Goal: Task Accomplishment & Management: Use online tool/utility

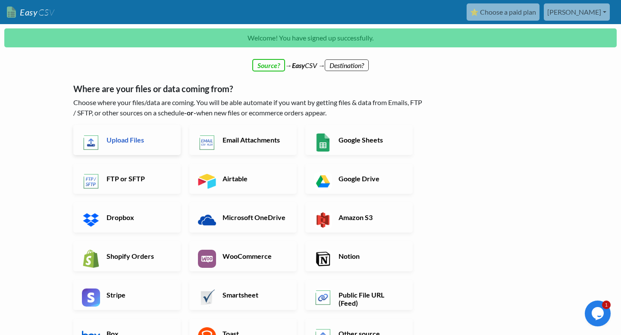
click at [134, 144] on link "Upload Files" at bounding box center [126, 140] width 107 height 30
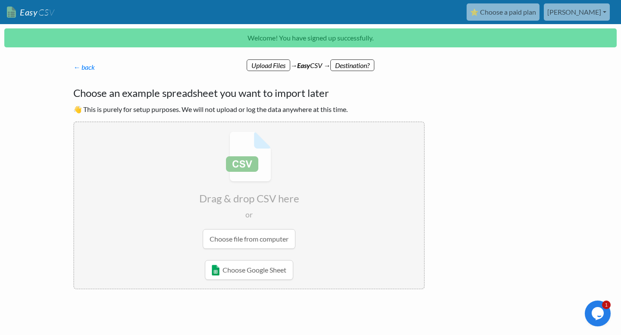
click at [257, 239] on input "file" at bounding box center [249, 190] width 350 height 136
click at [221, 245] on input "file" at bounding box center [249, 190] width 350 height 136
click at [257, 241] on input "file" at bounding box center [249, 190] width 350 height 136
click at [266, 276] on link "Choose Google Sheet" at bounding box center [249, 270] width 88 height 20
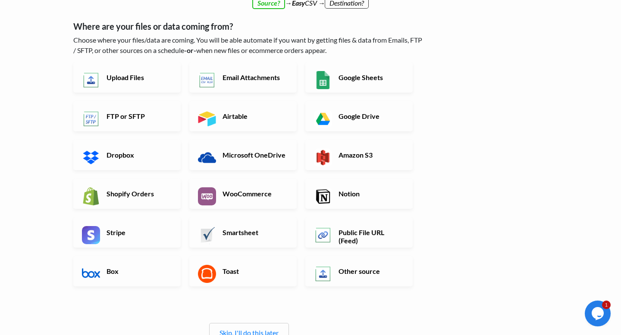
scroll to position [18, 0]
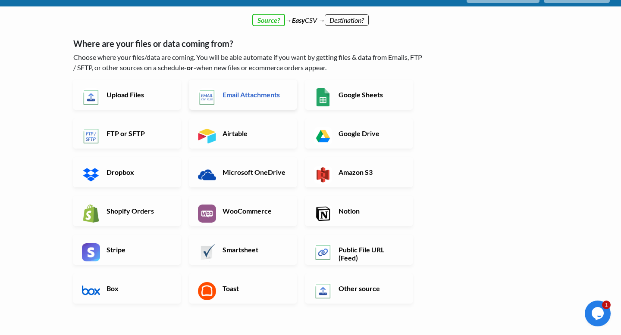
click at [240, 91] on h6 "Email Attachments" at bounding box center [254, 95] width 68 height 8
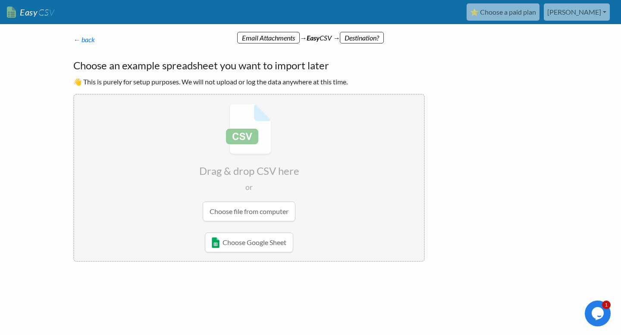
click at [260, 212] on input "file" at bounding box center [249, 163] width 350 height 136
click at [83, 35] on link "← back" at bounding box center [84, 39] width 22 height 8
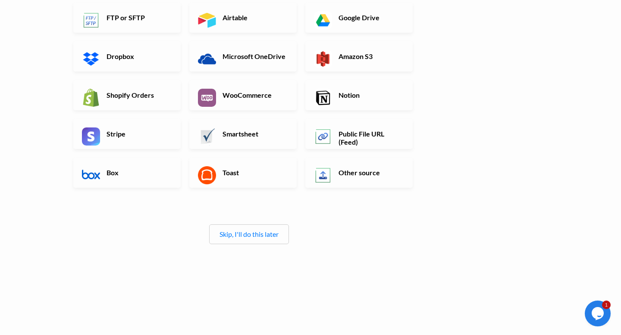
scroll to position [103, 0]
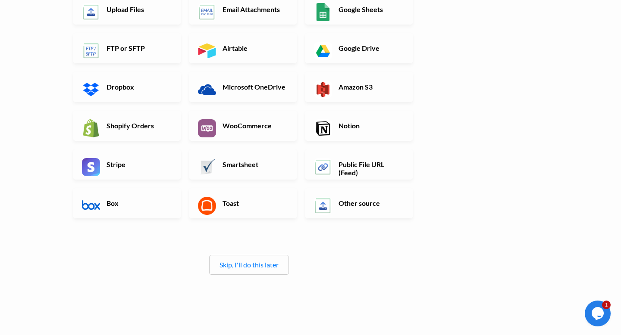
click at [258, 271] on div "Skip, I'll do this later" at bounding box center [249, 265] width 80 height 20
click at [258, 270] on div "Skip, I'll do this later" at bounding box center [249, 265] width 80 height 20
click at [258, 258] on div "Skip, I'll do this later" at bounding box center [249, 265] width 80 height 20
click at [258, 265] on link "Skip, I'll do this later" at bounding box center [248, 265] width 59 height 8
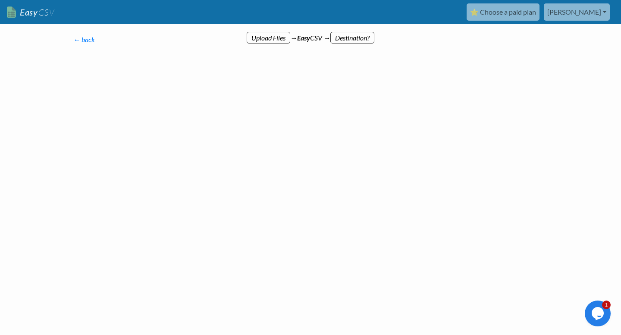
scroll to position [0, 0]
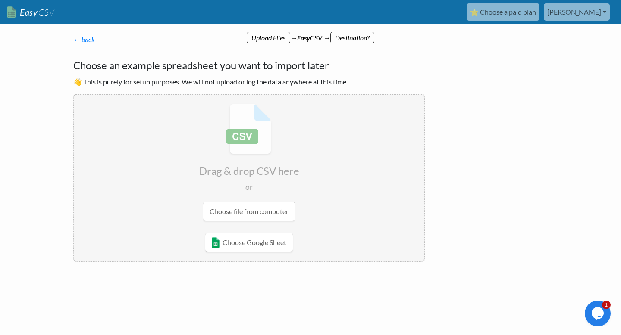
click at [250, 202] on input "file" at bounding box center [249, 163] width 350 height 136
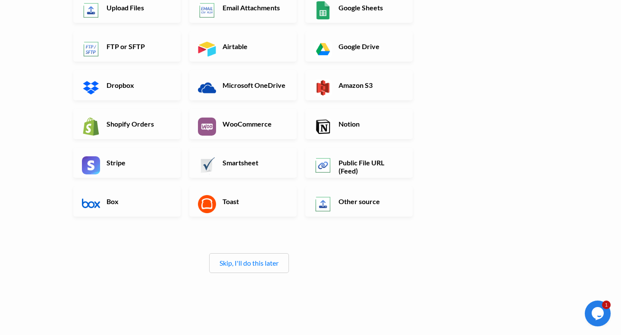
scroll to position [134, 0]
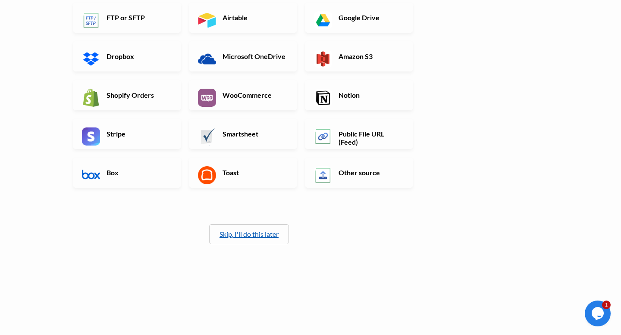
click at [250, 232] on link "Skip, I'll do this later" at bounding box center [248, 234] width 59 height 8
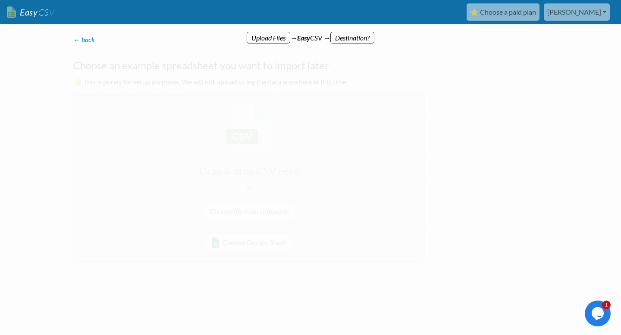
scroll to position [0, 0]
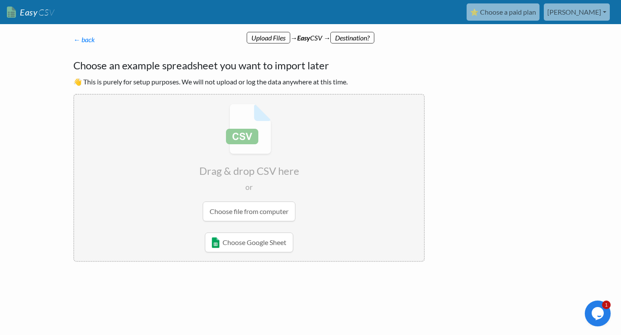
click at [256, 209] on input "file" at bounding box center [249, 163] width 350 height 136
type input "C:\fakepath\Chilewich & Hachiman 9.2.csv"
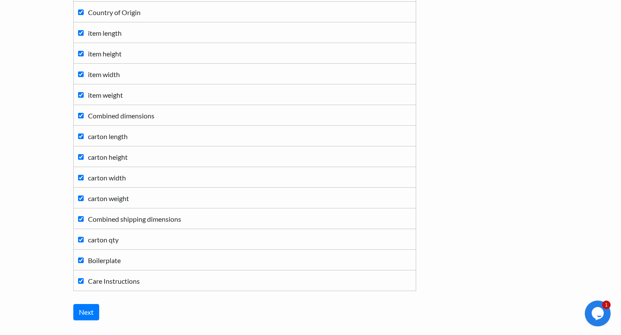
scroll to position [428, 0]
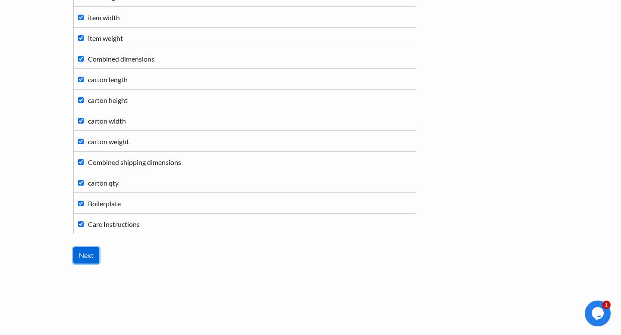
click at [87, 255] on input "Next" at bounding box center [86, 255] width 26 height 16
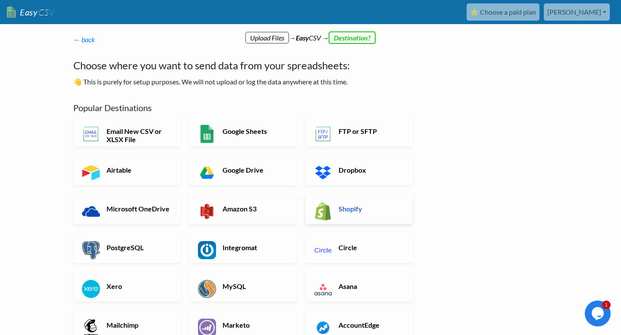
click at [373, 205] on h6 "Shopify" at bounding box center [370, 209] width 68 height 8
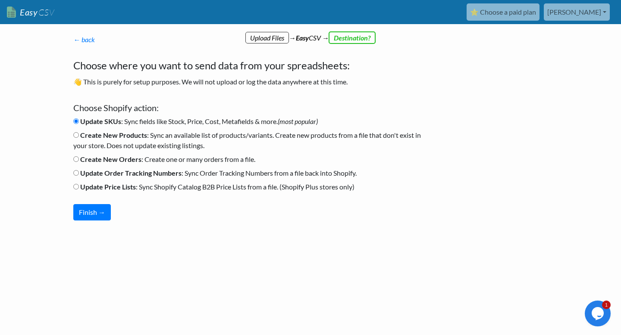
click at [114, 141] on label "Create New Products : Sync an available list of products/variants. Create new p…" at bounding box center [248, 140] width 351 height 21
click at [79, 138] on input "Create New Products : Sync an available list of products/variants. Create new p…" at bounding box center [76, 135] width 6 height 6
radio input "true"
click at [120, 121] on b "Update SKUs" at bounding box center [100, 121] width 41 height 8
click at [79, 121] on input "Update SKUs : Sync fields like Stock, Price, Cost, Metafields & more. (most pop…" at bounding box center [76, 122] width 6 height 6
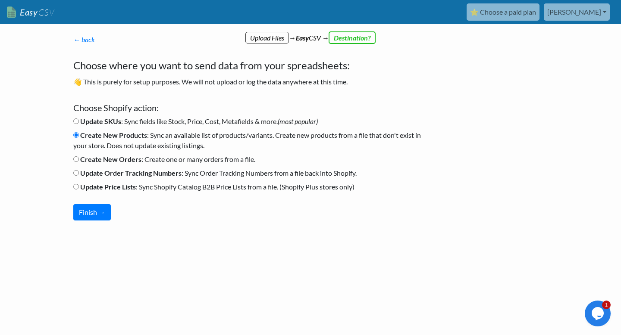
radio input "true"
click at [113, 134] on b "Create New Products" at bounding box center [113, 135] width 67 height 8
click at [79, 134] on input "Create New Products : Sync an available list of products/variants. Create new p…" at bounding box center [76, 135] width 6 height 6
radio input "true"
click at [97, 207] on button "Finish →" at bounding box center [91, 212] width 37 height 16
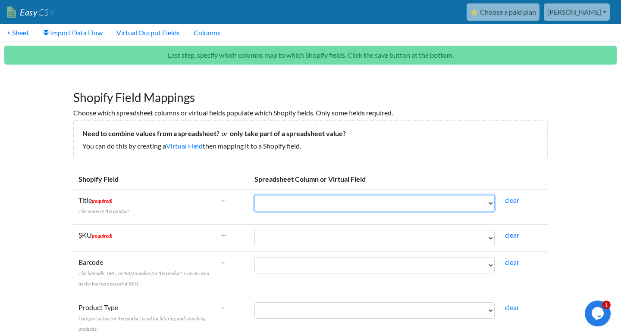
click at [298, 203] on select "UPC Code Style # Product Description NRF Color Code Color Description NRF Size …" at bounding box center [374, 203] width 240 height 16
click at [314, 211] on select "UPC Code Style # Product Description NRF Color Code Color Description NRF Size …" at bounding box center [374, 203] width 240 height 16
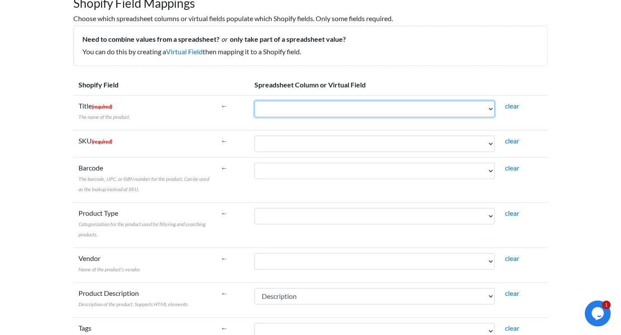
scroll to position [128, 0]
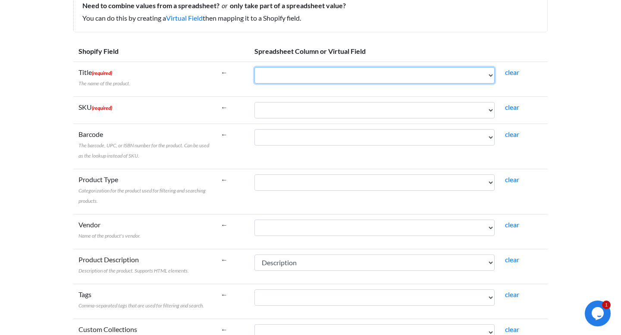
click at [362, 76] on select "UPC Code Style # Product Description NRF Color Code Color Description NRF Size …" at bounding box center [374, 75] width 240 height 16
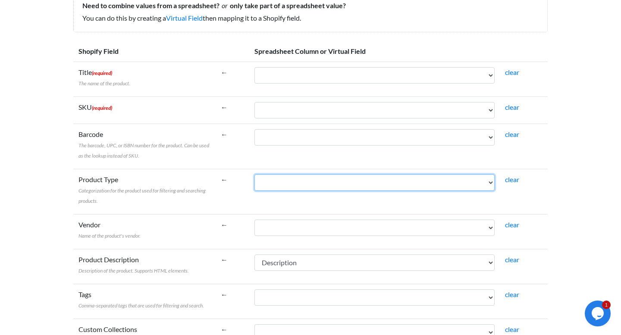
click at [321, 178] on select "UPC Code Style # Product Description NRF Color Code Color Description NRF Size …" at bounding box center [374, 183] width 240 height 16
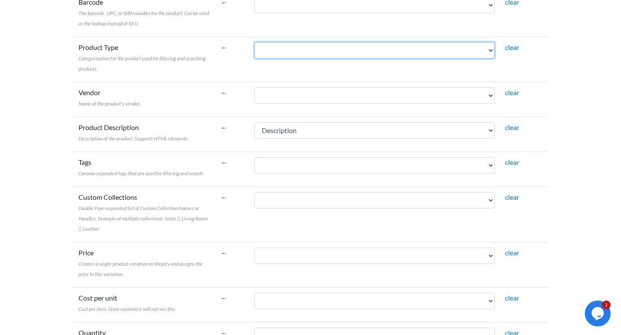
scroll to position [0, 0]
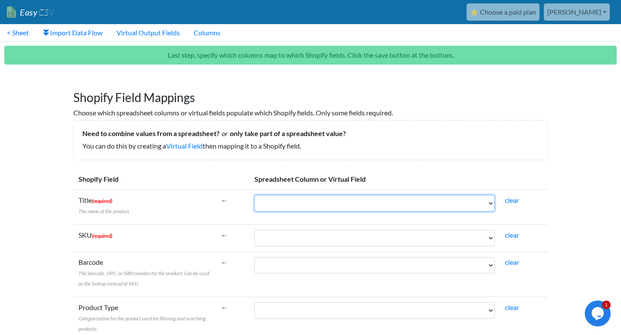
click at [347, 201] on select "UPC Code Style # Product Description NRF Color Code Color Description NRF Size …" at bounding box center [374, 203] width 240 height 16
click at [485, 203] on select "UPC Code Style # Product Description NRF Color Code Color Description NRF Size …" at bounding box center [374, 203] width 240 height 16
click at [484, 200] on select "UPC Code Style # Product Description NRF Color Code Color Description NRF Size …" at bounding box center [374, 203] width 240 height 16
click at [254, 195] on select "UPC Code Style # Product Description NRF Color Code Color Description NRF Size …" at bounding box center [374, 203] width 240 height 16
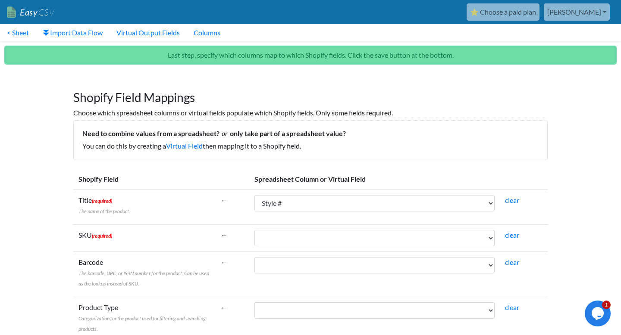
click at [465, 212] on td "UPC Code Style # Product Description NRF Color Code Color Description NRF Size …" at bounding box center [374, 207] width 250 height 35
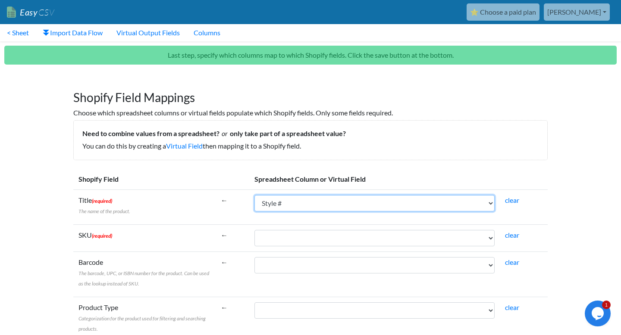
click at [454, 205] on select "UPC Code Style # Product Description NRF Color Code Color Description NRF Size …" at bounding box center [374, 203] width 240 height 16
select select "cr_764819"
click at [254, 195] on select "UPC Code Style # Product Description NRF Color Code Color Description NRF Size …" at bounding box center [374, 203] width 240 height 16
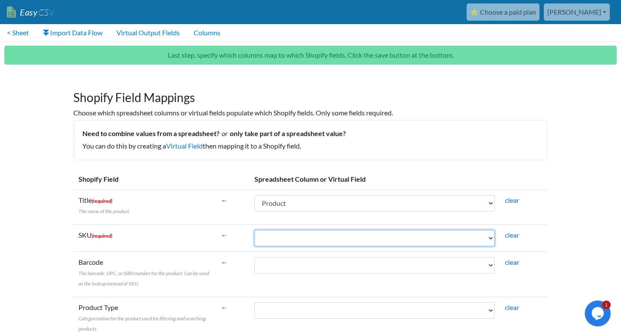
click at [435, 237] on select "UPC Code Style # Product Description NRF Color Code Color Description NRF Size …" at bounding box center [374, 238] width 240 height 16
select select "cr_764818"
click at [254, 230] on select "UPC Code Style # Product Description NRF Color Code Color Description NRF Size …" at bounding box center [374, 238] width 240 height 16
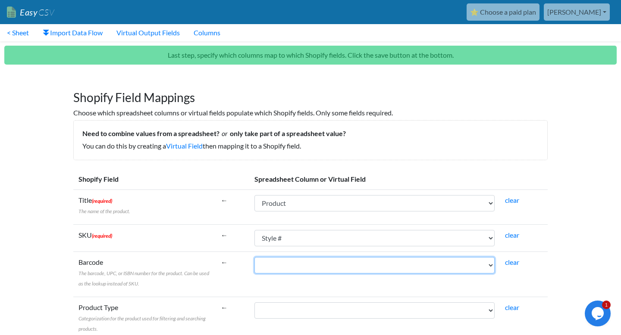
click at [431, 262] on select "UPC Code Style # Product Description NRF Color Code Color Description NRF Size …" at bounding box center [374, 265] width 240 height 16
select select "cr_764817"
click at [254, 257] on select "UPC Code Style # Product Description NRF Color Code Color Description NRF Size …" at bounding box center [374, 265] width 240 height 16
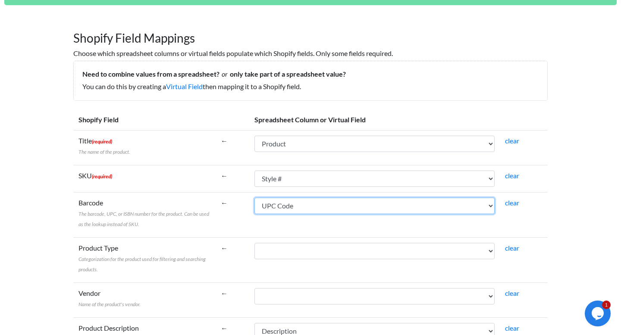
scroll to position [66, 0]
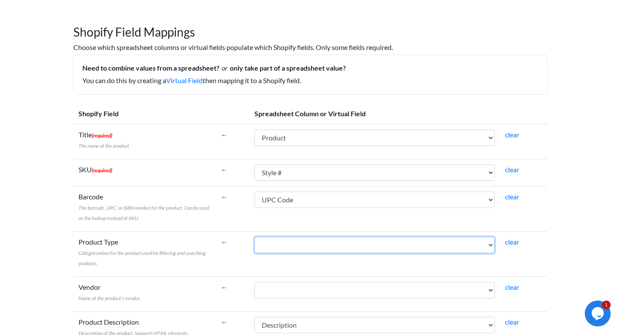
click at [404, 251] on select "UPC Code Style # Product Description NRF Color Code Color Description NRF Size …" at bounding box center [374, 245] width 240 height 16
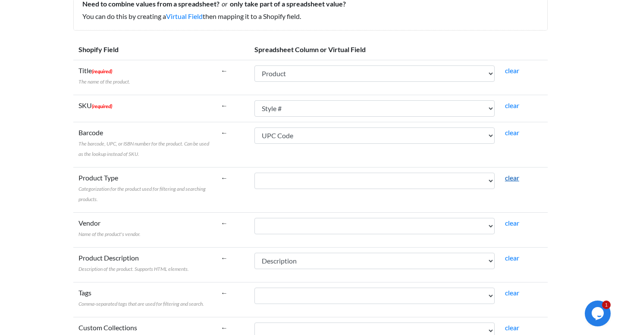
click at [515, 175] on link "clear" at bounding box center [512, 178] width 14 height 8
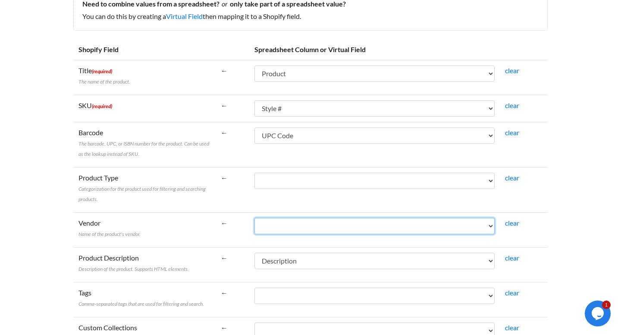
click at [370, 229] on select "UPC Code Style # Product Description NRF Color Code Color Description NRF Size …" at bounding box center [374, 226] width 240 height 16
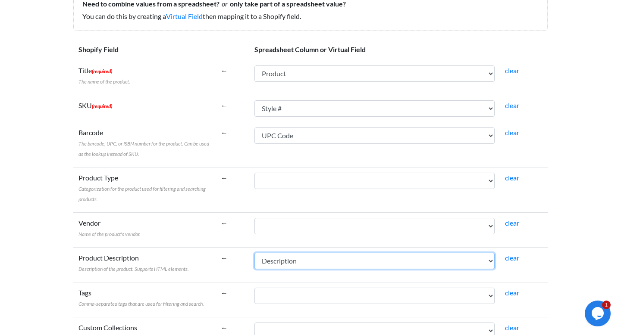
click at [294, 262] on select "UPC Code Style # Product Description NRF Color Code Color Description NRF Size …" at bounding box center [374, 261] width 240 height 16
click at [254, 253] on select "UPC Code Style # Product Description NRF Color Code Color Description NRF Size …" at bounding box center [374, 261] width 240 height 16
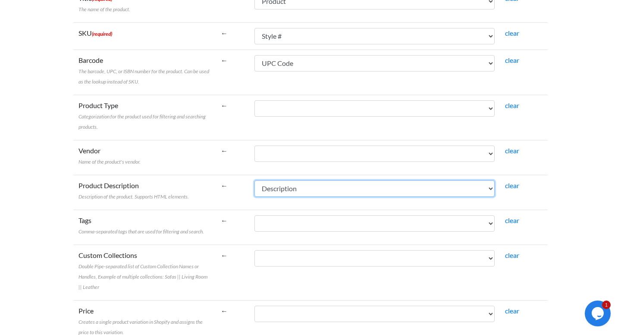
scroll to position [258, 0]
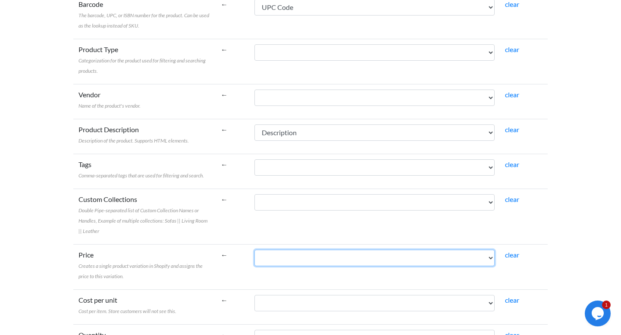
click at [293, 256] on select "UPC Code Style # Product Description NRF Color Code Color Description NRF Size …" at bounding box center [374, 258] width 240 height 16
click at [254, 250] on select "UPC Code Style # Product Description NRF Color Code Color Description NRF Size …" at bounding box center [374, 258] width 240 height 16
click at [302, 265] on select "UPC Code Style # Product Description NRF Color Code Color Description NRF Size …" at bounding box center [374, 258] width 240 height 16
select select "cr_764826"
click at [254, 250] on select "UPC Code Style # Product Description NRF Color Code Color Description NRF Size …" at bounding box center [374, 258] width 240 height 16
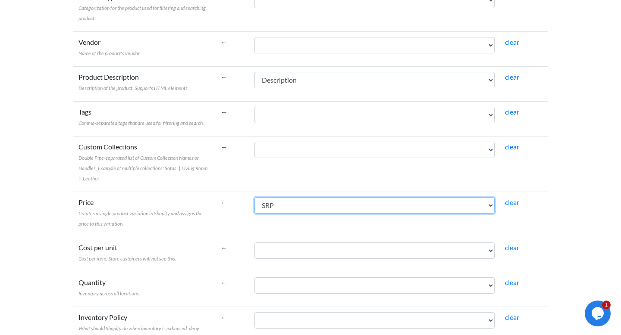
scroll to position [316, 0]
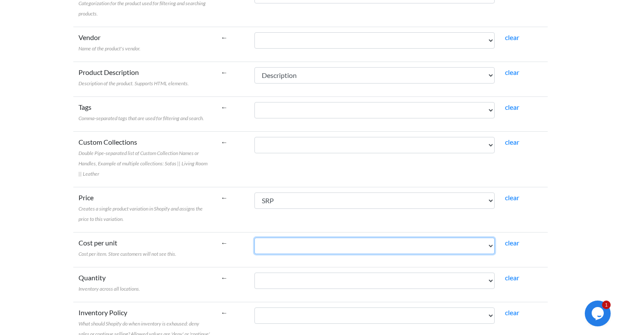
click at [304, 245] on select "UPC Code Style # Product Description NRF Color Code Color Description NRF Size …" at bounding box center [374, 246] width 240 height 16
select select "cr_764827"
click at [254, 238] on select "UPC Code Style # Product Description NRF Color Code Color Description NRF Size …" at bounding box center [374, 246] width 240 height 16
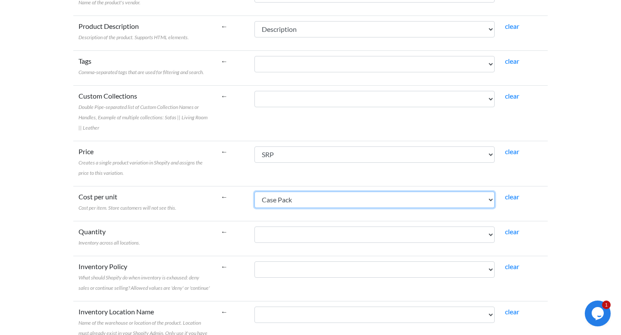
scroll to position [362, 0]
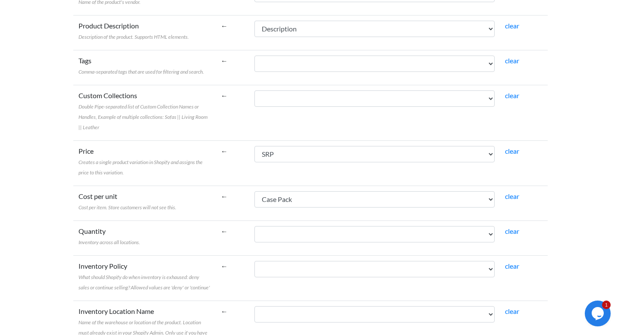
click at [293, 247] on td "UPC Code Style # Product Description NRF Color Code Color Description NRF Size …" at bounding box center [374, 238] width 250 height 35
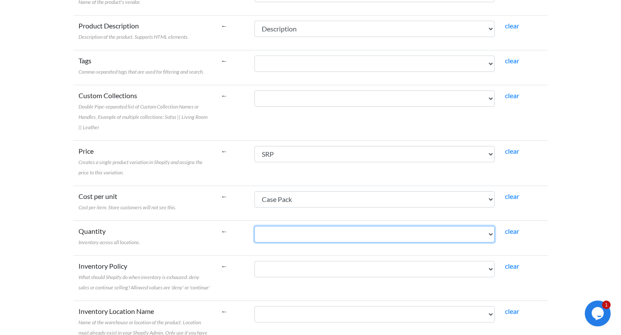
click at [291, 238] on select "UPC Code Style # Product Description NRF Color Code Color Description NRF Size …" at bounding box center [374, 234] width 240 height 16
click at [254, 226] on select "UPC Code Style # Product Description NRF Color Code Color Description NRF Size …" at bounding box center [374, 234] width 240 height 16
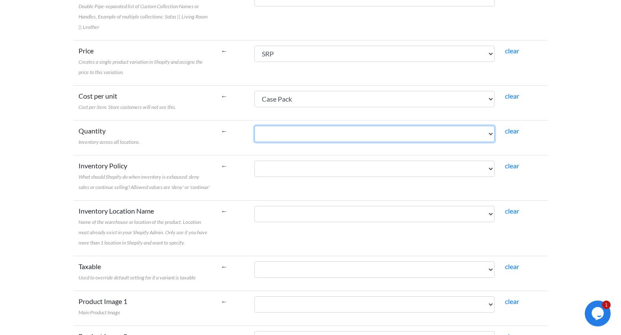
scroll to position [503, 0]
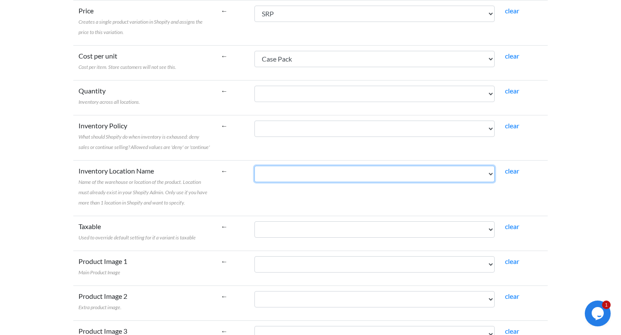
click at [278, 182] on select "UPC Code Style # Product Description NRF Color Code Color Description NRF Size …" at bounding box center [374, 174] width 240 height 16
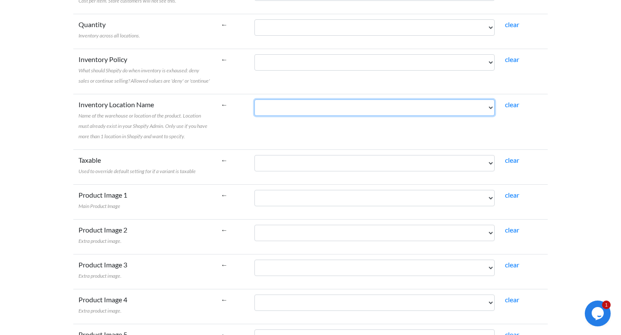
scroll to position [615, 0]
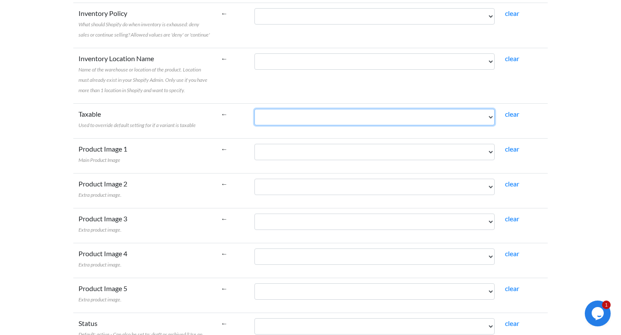
click at [302, 115] on select "UPC Code Style # Product Description NRF Color Code Color Description NRF Size …" at bounding box center [374, 117] width 240 height 16
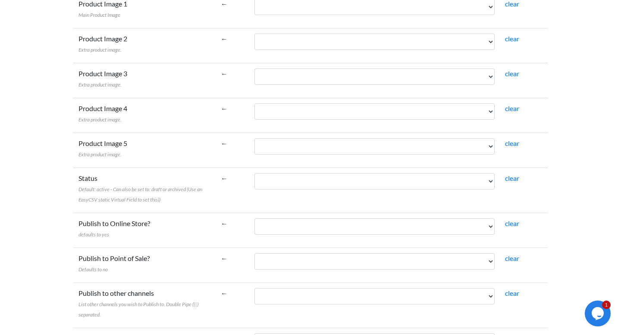
scroll to position [819, 0]
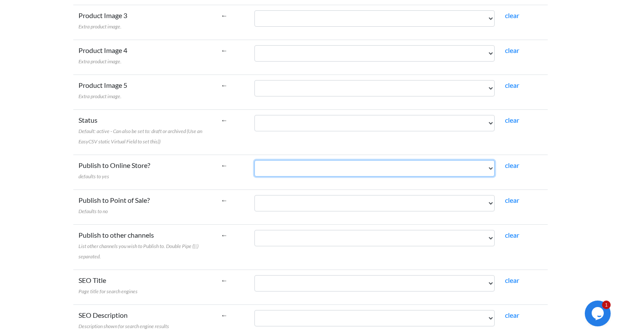
click at [284, 162] on select "UPC Code Style # Product Description NRF Color Code Color Description NRF Size …" at bounding box center [374, 168] width 240 height 16
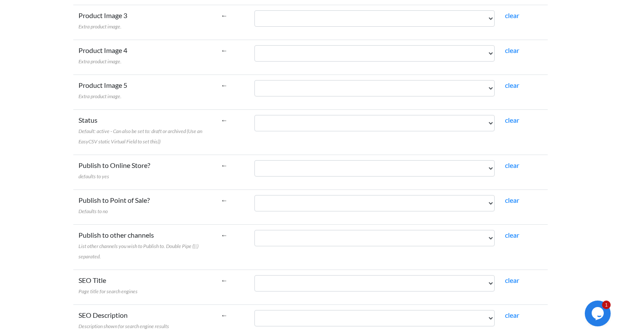
click at [133, 172] on label "Publish to Online Store? defaults to yes" at bounding box center [114, 170] width 72 height 21
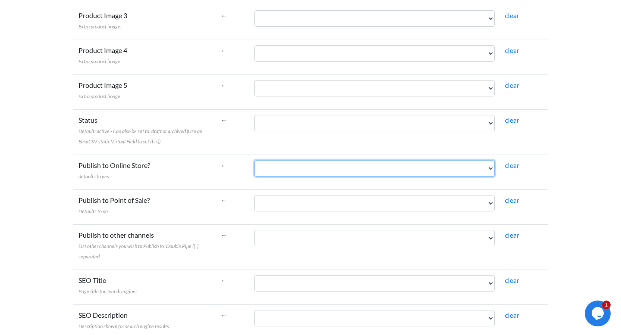
click at [254, 172] on select "UPC Code Style # Product Description NRF Color Code Color Description NRF Size …" at bounding box center [374, 168] width 240 height 16
click at [305, 162] on select "UPC Code Style # Product Description NRF Color Code Color Description NRF Size …" at bounding box center [374, 168] width 240 height 16
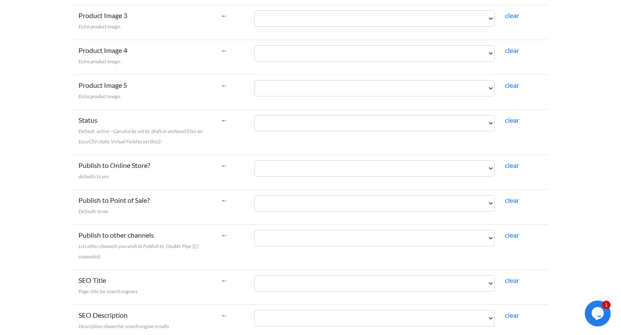
click at [94, 172] on label "Publish to Online Store? defaults to yes" at bounding box center [114, 170] width 72 height 21
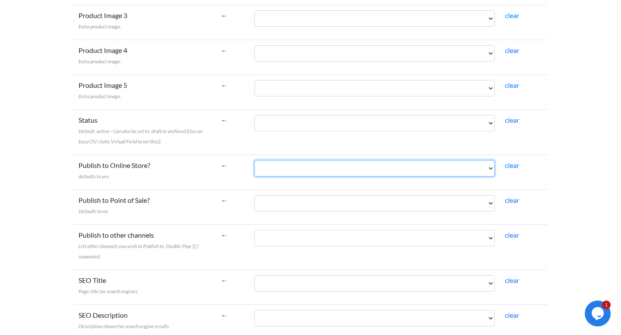
click at [254, 172] on select "UPC Code Style # Product Description NRF Color Code Color Description NRF Size …" at bounding box center [374, 168] width 240 height 16
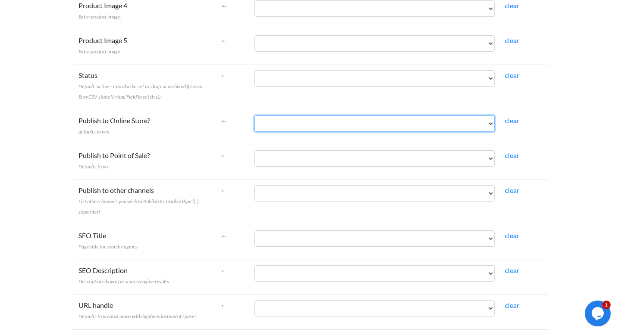
scroll to position [864, 0]
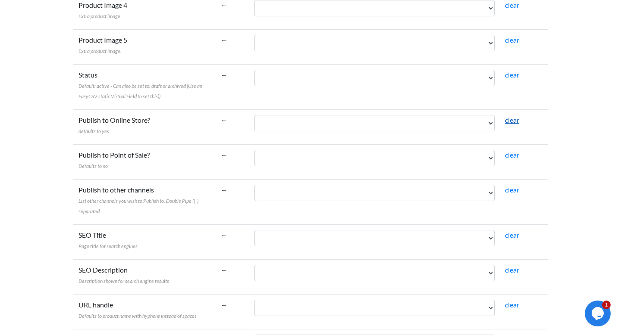
click at [505, 118] on link "clear" at bounding box center [512, 120] width 14 height 8
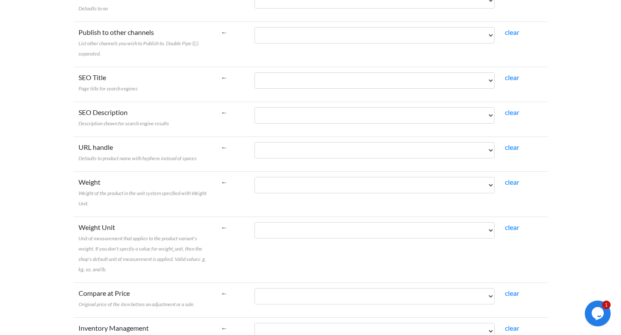
scroll to position [1000, 0]
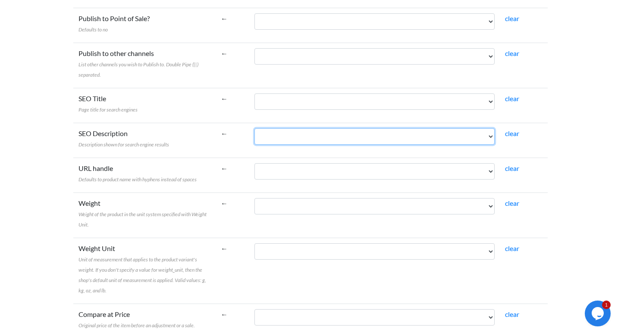
click at [297, 141] on select "UPC Code Style # Product Description NRF Color Code Color Description NRF Size …" at bounding box center [374, 136] width 240 height 16
select select "cr_764818"
click at [254, 128] on select "UPC Code Style # Product Description NRF Color Code Color Description NRF Size …" at bounding box center [374, 136] width 240 height 16
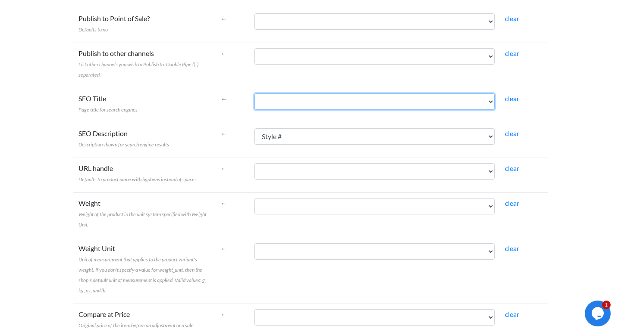
click at [300, 100] on select "UPC Code Style # Product Description NRF Color Code Color Description NRF Size …" at bounding box center [374, 102] width 240 height 16
click at [254, 94] on select "UPC Code Style # Product Description NRF Color Code Color Description NRF Size …" at bounding box center [374, 102] width 240 height 16
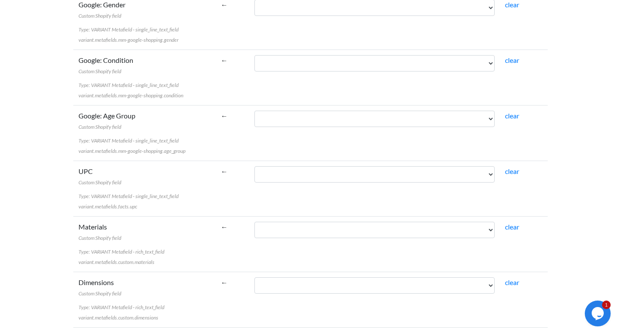
scroll to position [5843, 0]
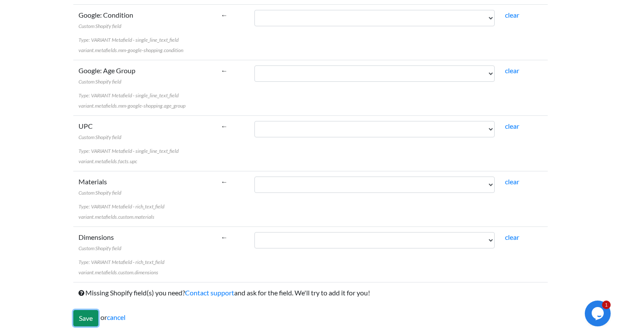
click at [86, 323] on input "Save" at bounding box center [85, 318] width 25 height 16
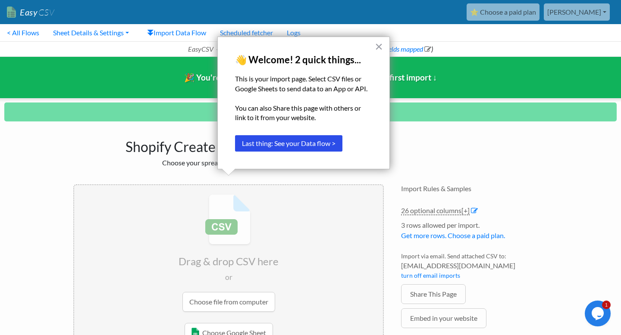
scroll to position [34, 0]
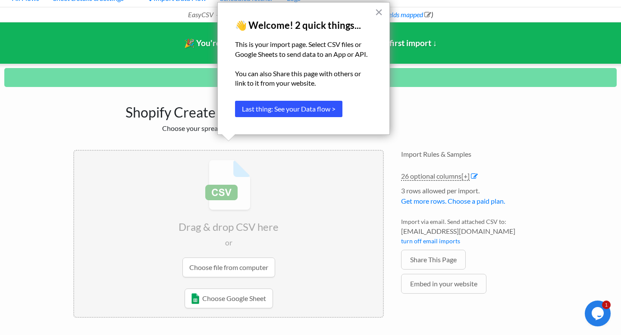
click at [310, 116] on button "Last thing: See your Data flow >" at bounding box center [288, 109] width 107 height 16
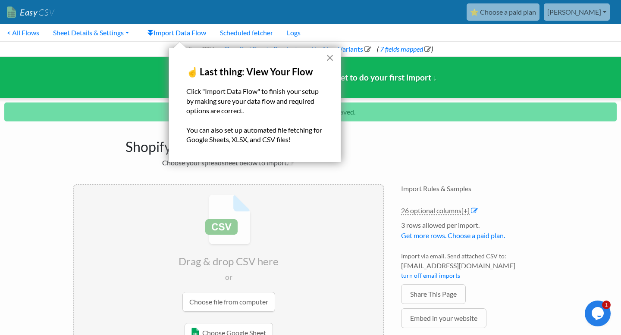
click at [328, 57] on button "×" at bounding box center [330, 58] width 8 height 14
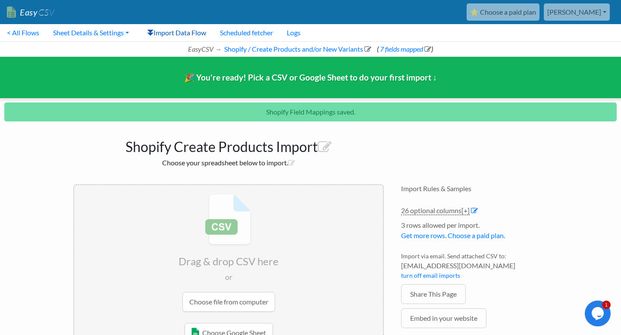
click at [167, 29] on link "Import Data Flow" at bounding box center [176, 32] width 73 height 17
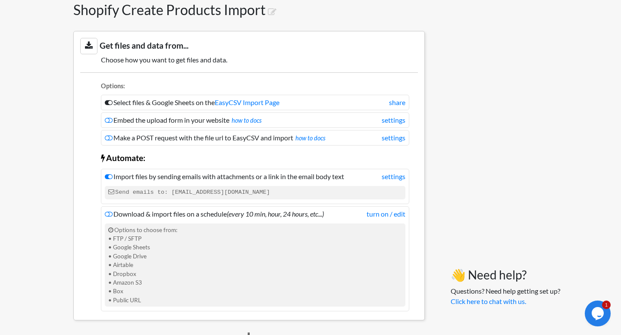
scroll to position [146, 0]
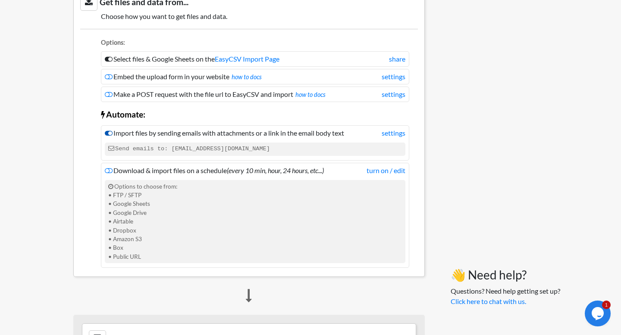
click at [108, 131] on icon at bounding box center [109, 133] width 8 height 7
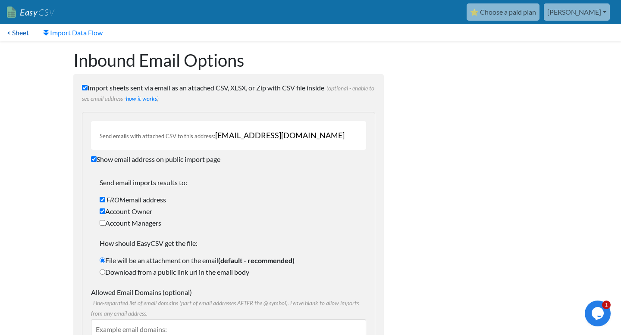
click at [12, 32] on link "< Sheet" at bounding box center [18, 32] width 36 height 17
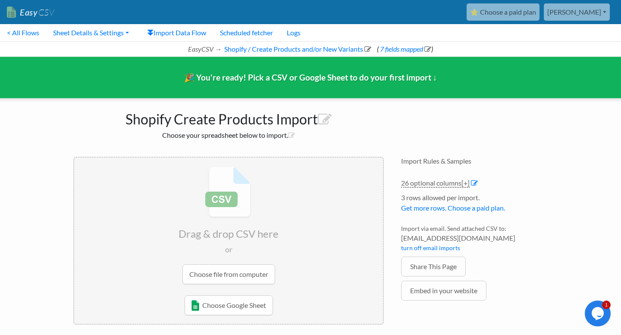
scroll to position [7, 0]
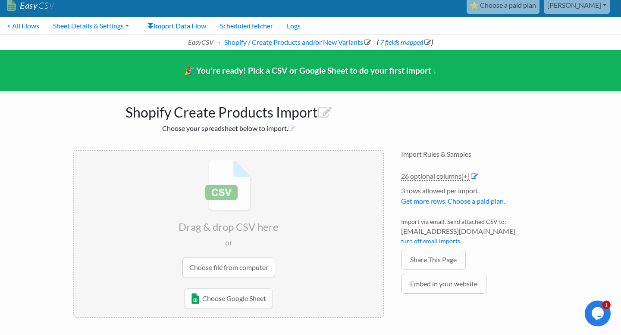
click at [244, 260] on input "file" at bounding box center [228, 219] width 309 height 136
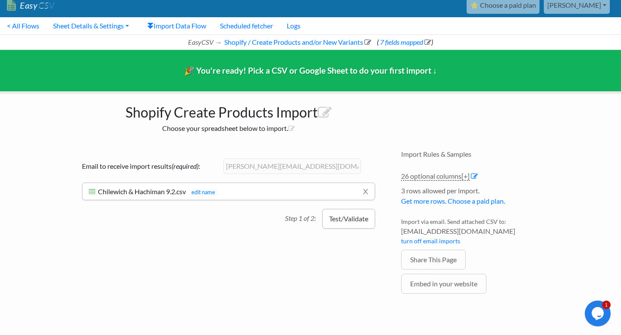
click at [347, 218] on button "Test/Validate" at bounding box center [348, 219] width 53 height 20
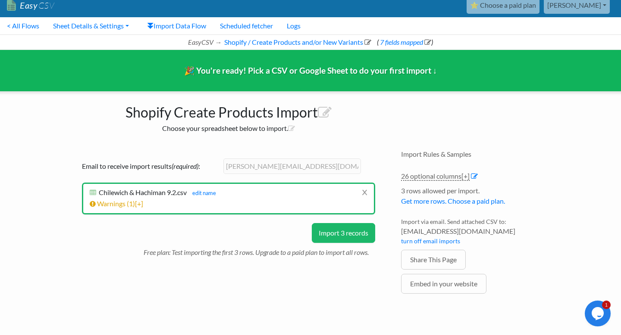
click at [187, 211] on li "x Chilewich & Hachiman 9.2.csv Chilewich & Hachiman 9.2.csv edit name Import su…" at bounding box center [228, 199] width 293 height 32
click at [118, 192] on span "Chilewich & Hachiman 9.2.csv" at bounding box center [143, 192] width 88 height 8
click at [118, 202] on link "Warnings ( 1 ) [+]" at bounding box center [116, 204] width 53 height 8
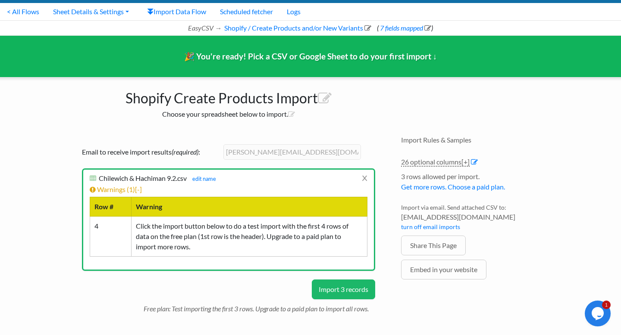
scroll to position [22, 0]
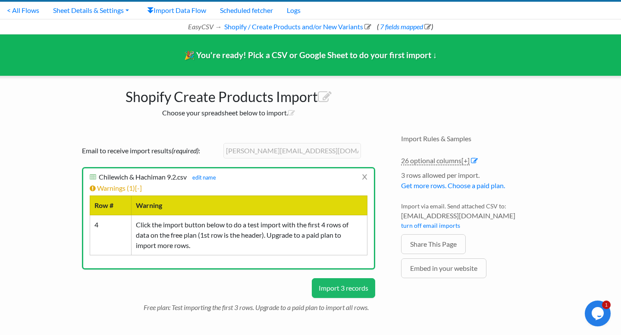
click at [345, 281] on button "Import 3 records" at bounding box center [343, 288] width 63 height 20
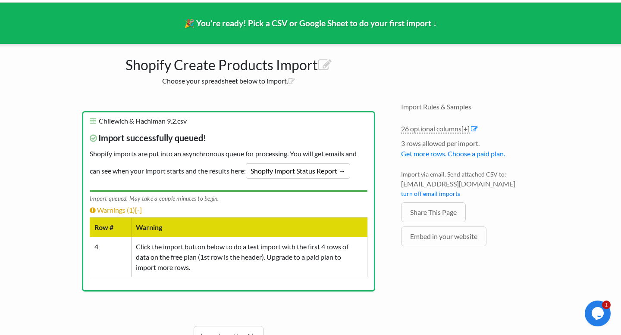
scroll to position [56, 0]
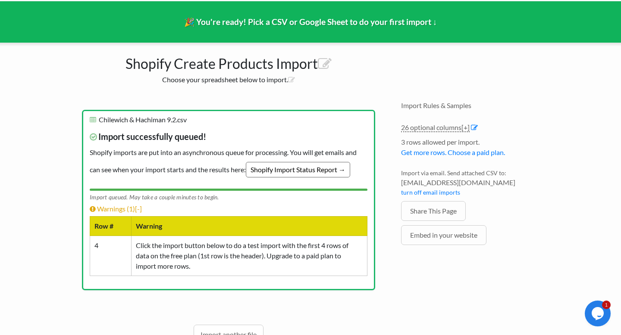
click at [324, 167] on link "Shopify Import Status Report →" at bounding box center [298, 170] width 104 height 16
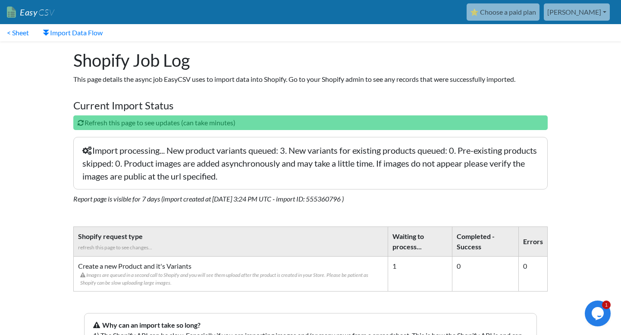
click at [81, 118] on p "Refresh this page to see updates (can take minutes)" at bounding box center [310, 123] width 474 height 15
